Goal: Find specific page/section: Find specific page/section

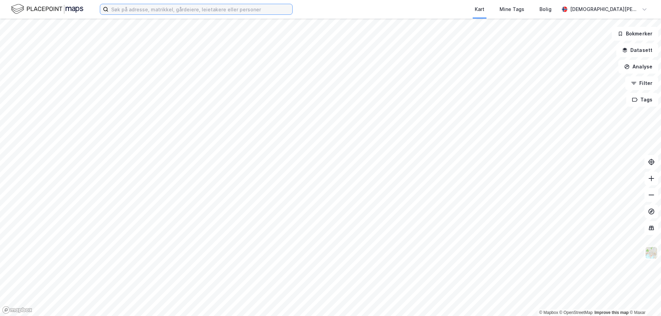
click at [144, 10] on input at bounding box center [200, 9] width 184 height 10
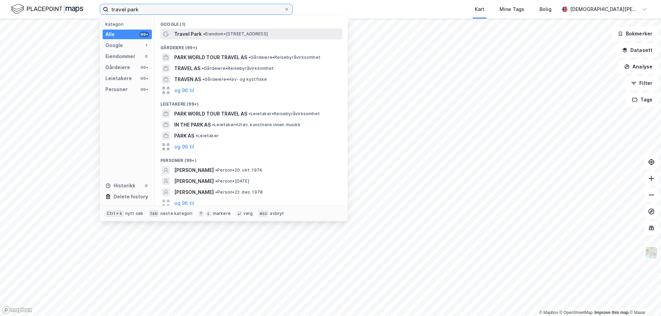
type input "travel park"
